Goal: Task Accomplishment & Management: Manage account settings

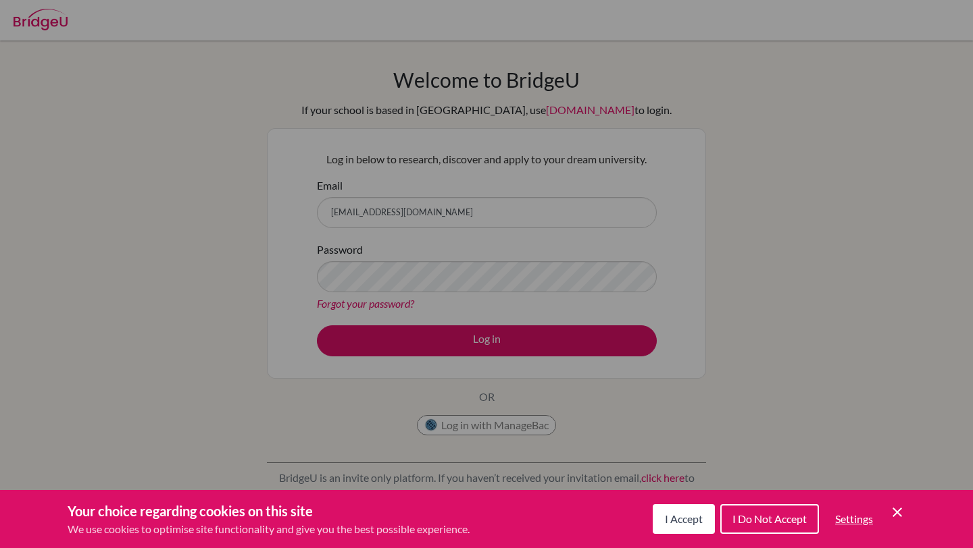
click at [665, 513] on span "I Accept" at bounding box center [684, 519] width 38 height 13
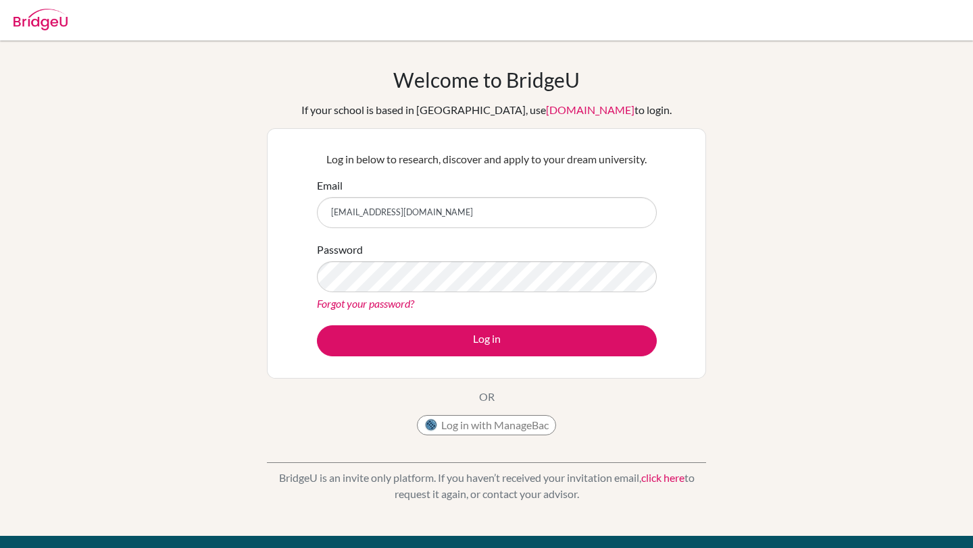
click at [406, 303] on link "Forgot your password?" at bounding box center [365, 303] width 97 height 13
click at [317, 326] on button "Log in" at bounding box center [487, 341] width 340 height 31
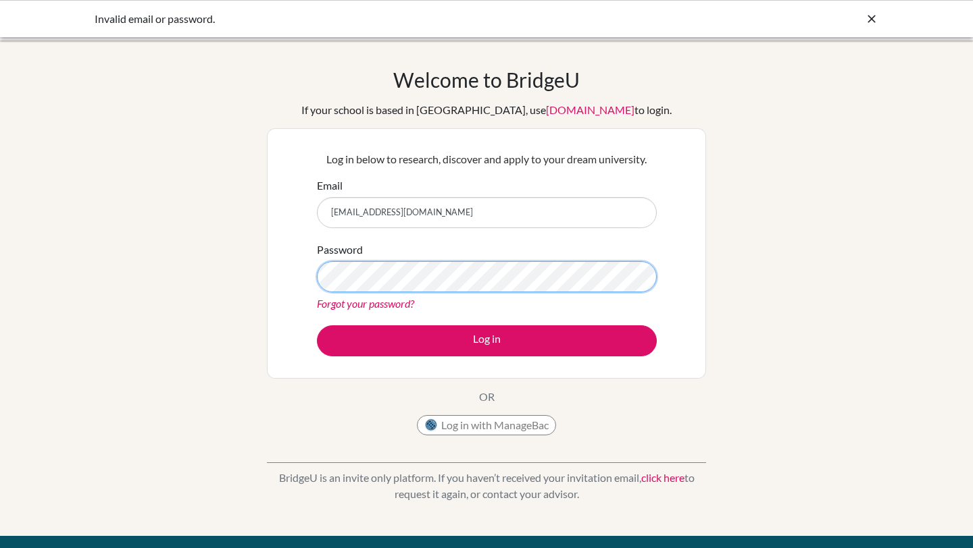
click at [317, 326] on button "Log in" at bounding box center [487, 341] width 340 height 31
click at [548, 111] on link "[DOMAIN_NAME]" at bounding box center [590, 109] width 88 height 13
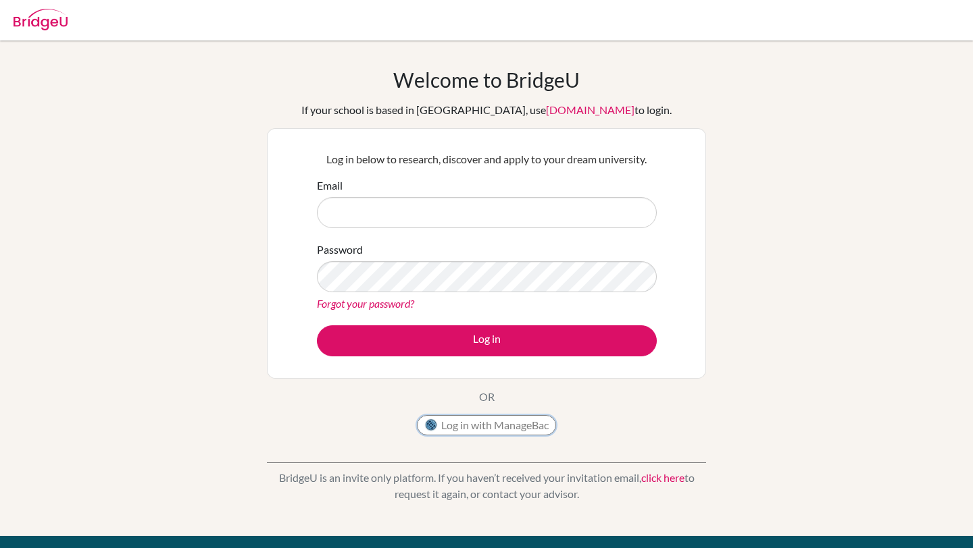
click at [455, 420] on button "Log in with ManageBac" at bounding box center [486, 425] width 139 height 20
click at [456, 205] on input "Email" at bounding box center [487, 212] width 340 height 31
type input "rraggani@cas.ac.ma"
click at [341, 307] on link "Forgot your password?" at bounding box center [365, 303] width 97 height 13
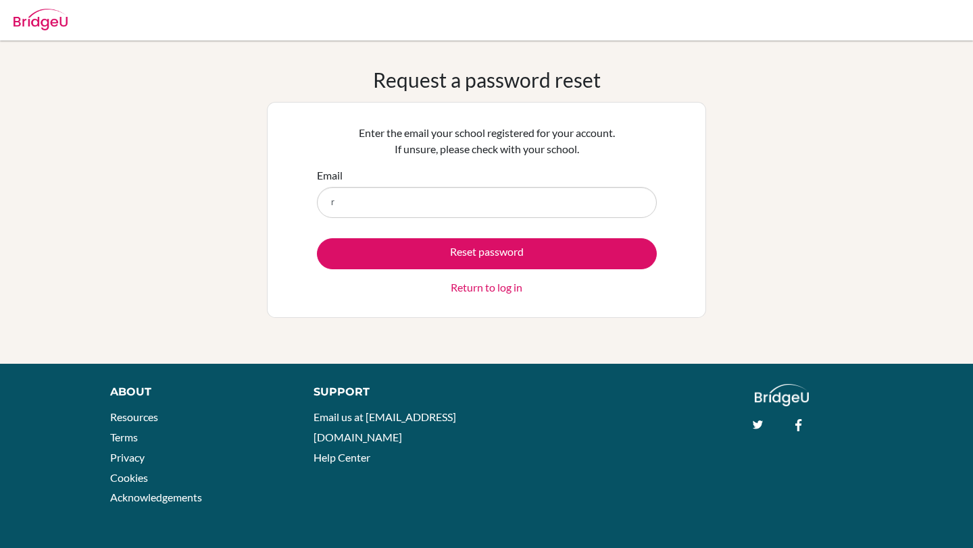
type input "rraggani@cas.ac.ma"
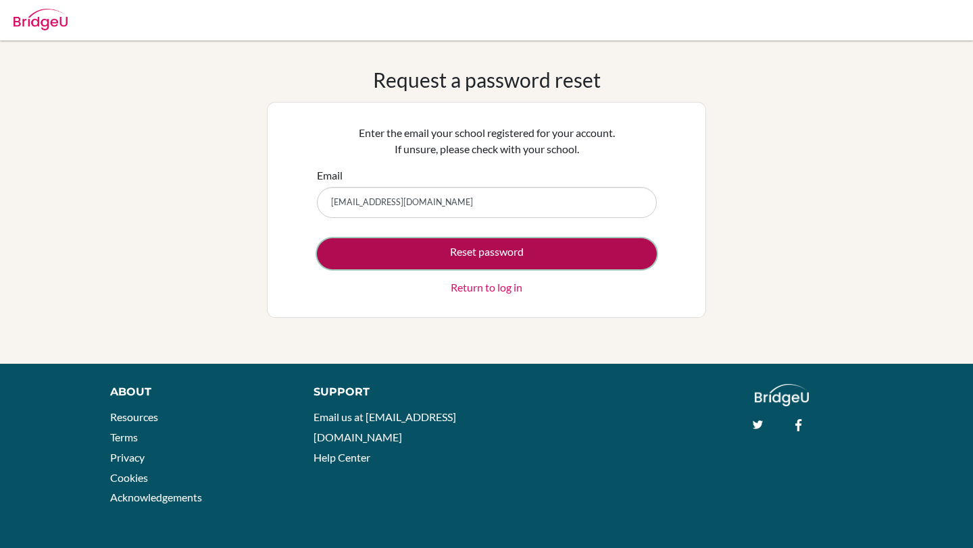
click at [363, 251] on button "Reset password" at bounding box center [487, 253] width 340 height 31
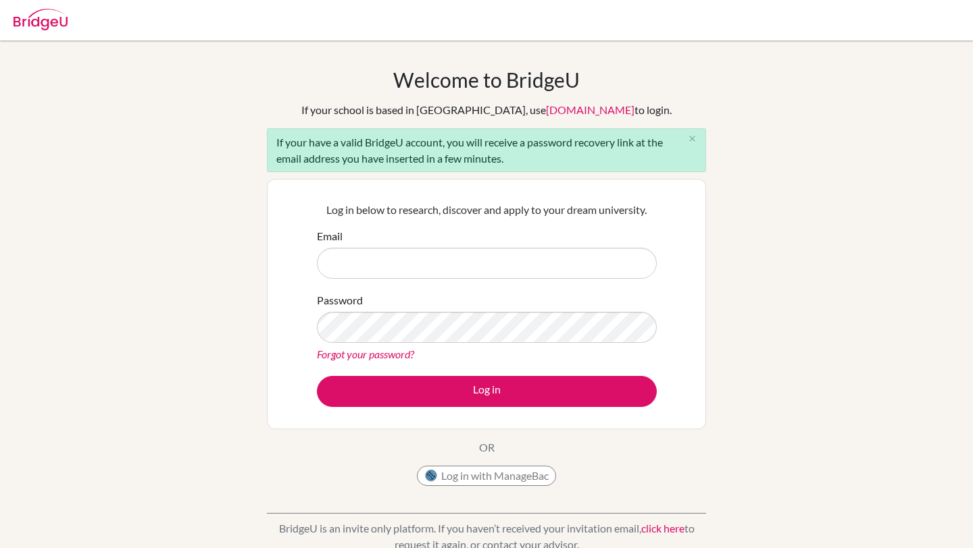
click at [374, 267] on input "Email" at bounding box center [487, 263] width 340 height 31
click at [392, 258] on input "Email" at bounding box center [487, 263] width 340 height 31
type input "[EMAIL_ADDRESS][DOMAIN_NAME]"
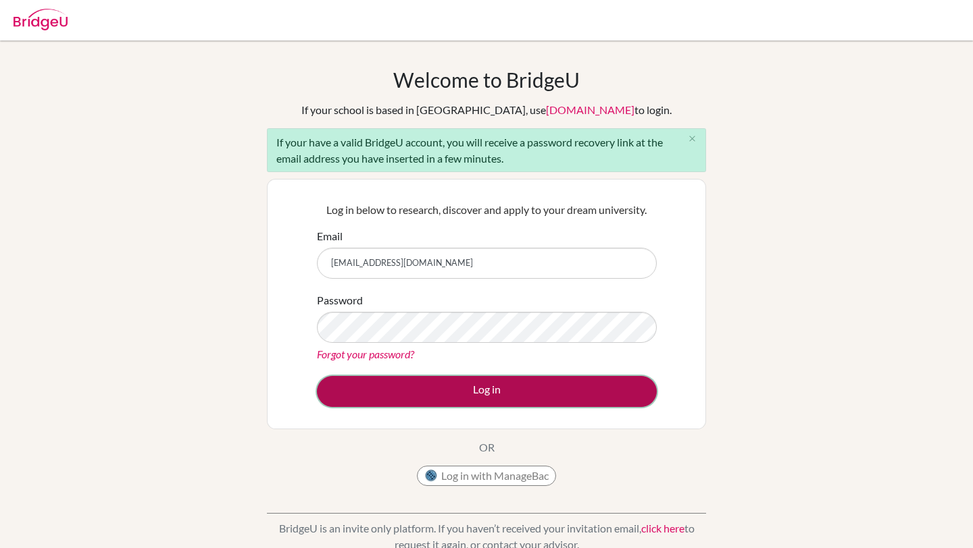
click at [399, 383] on button "Log in" at bounding box center [487, 391] width 340 height 31
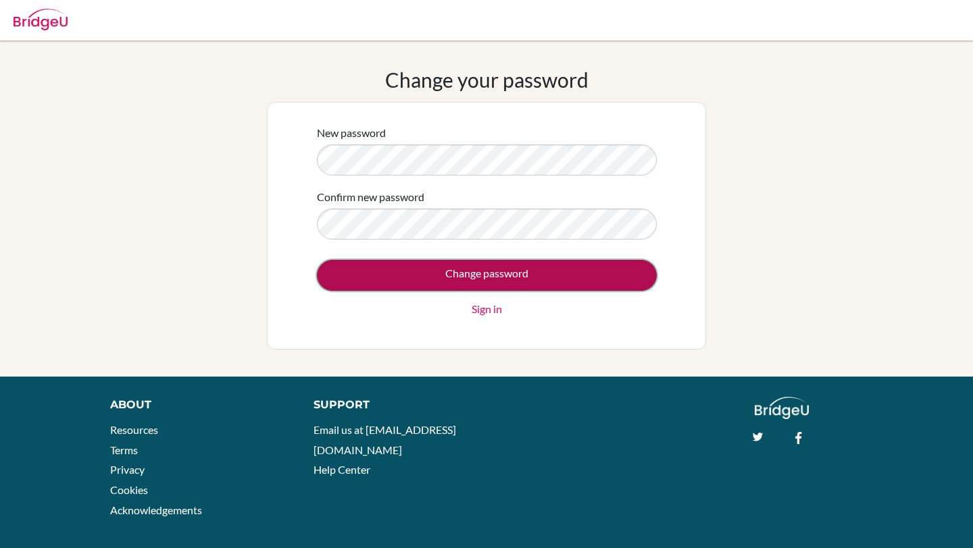
click at [361, 282] on input "Change password" at bounding box center [487, 275] width 340 height 31
